Goal: Check status: Check status

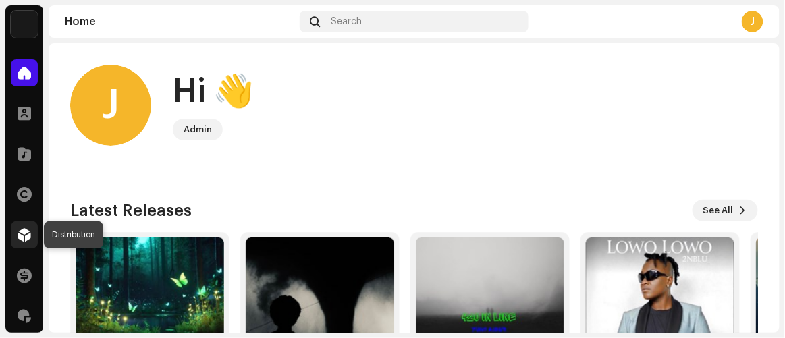
click at [28, 233] on span at bounding box center [24, 234] width 13 height 11
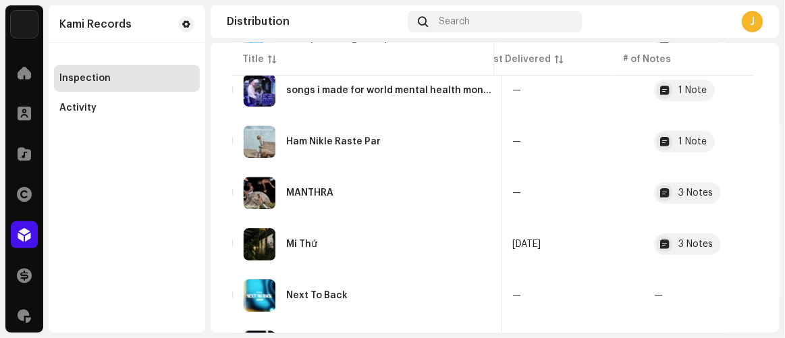
scroll to position [1191, 0]
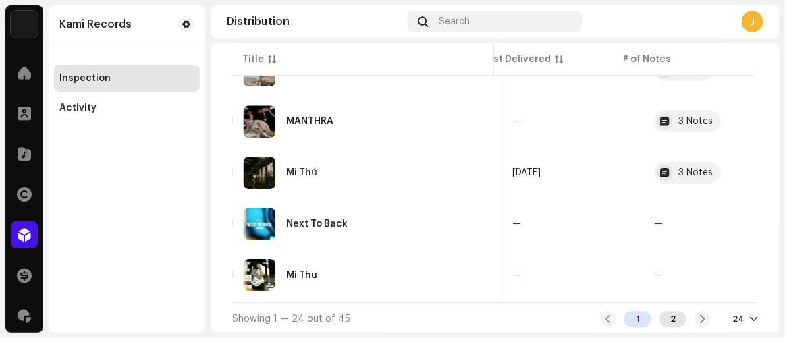
click at [663, 316] on div "2" at bounding box center [672, 319] width 27 height 16
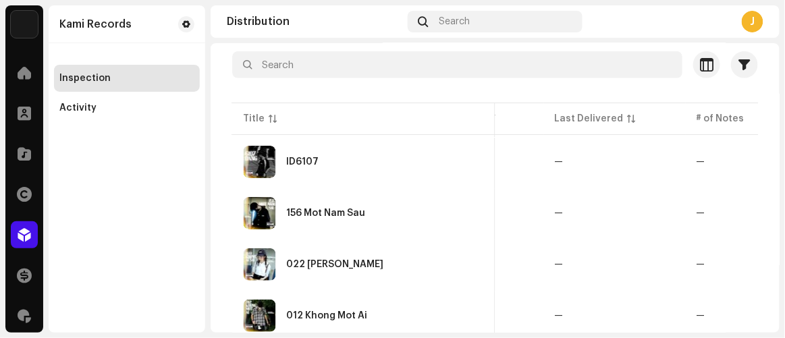
scroll to position [122, 0]
click at [350, 148] on div "ID6107" at bounding box center [363, 161] width 241 height 32
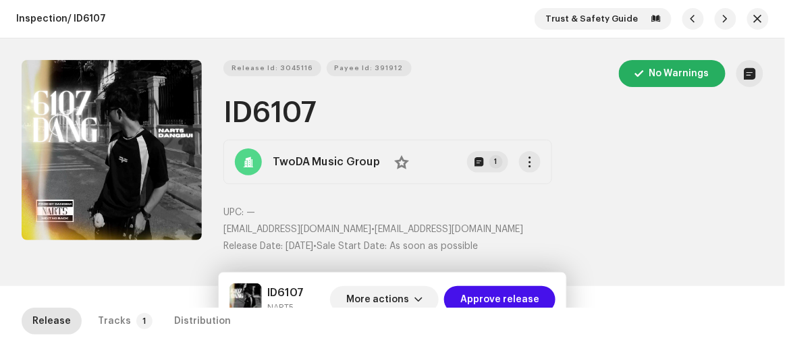
click at [124, 271] on div "Release Id: 3045116 Payee Id: 391912 No Warnings ID6107 TwoDA Music Group No 1 …" at bounding box center [392, 162] width 785 height 248
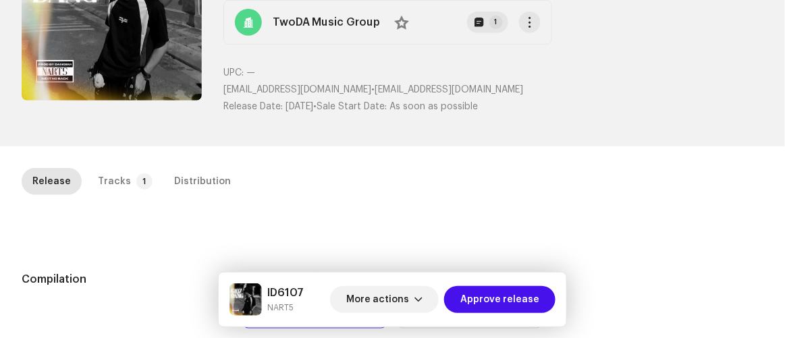
scroll to position [184, 0]
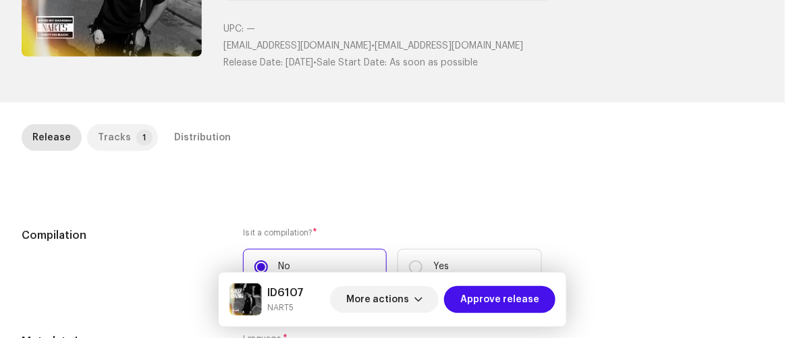
click at [117, 136] on div "Tracks" at bounding box center [114, 137] width 33 height 27
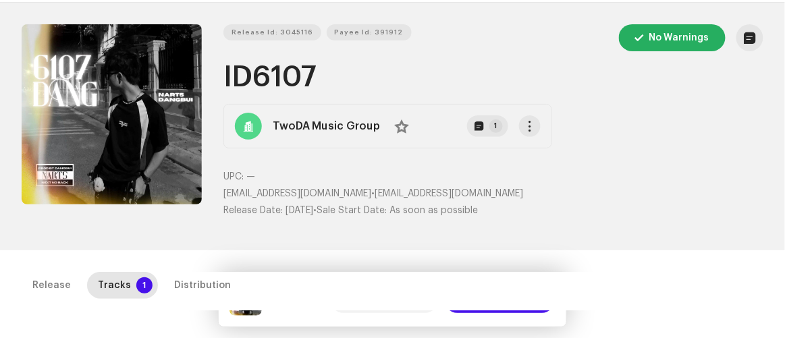
scroll to position [0, 0]
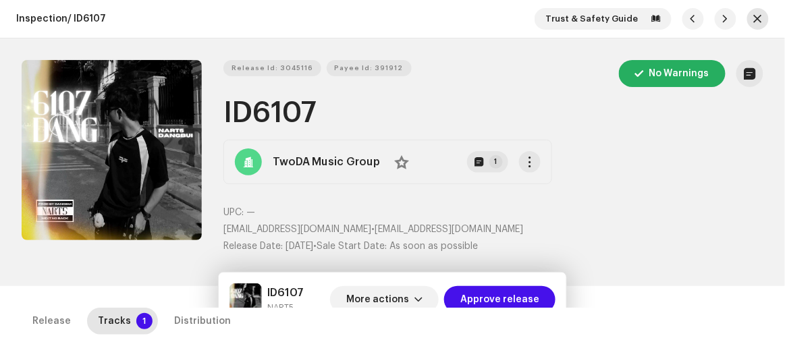
click at [747, 16] on button "button" at bounding box center [758, 19] width 22 height 22
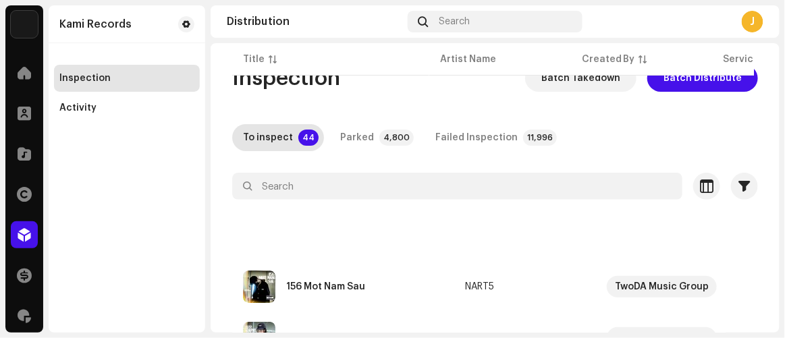
scroll to position [987, 0]
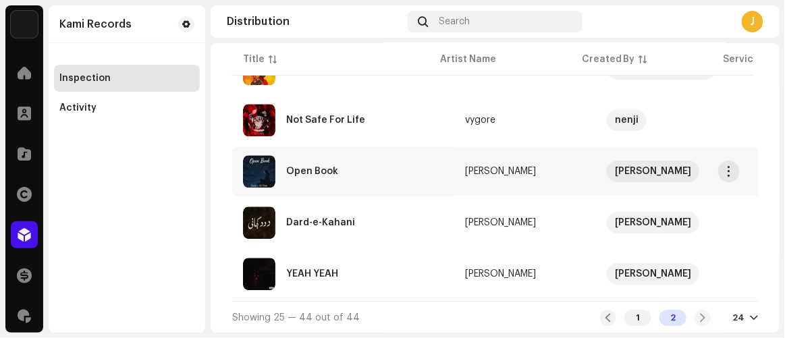
click at [298, 167] on div "Open Book" at bounding box center [312, 171] width 52 height 9
